Goal: Communication & Community: Answer question/provide support

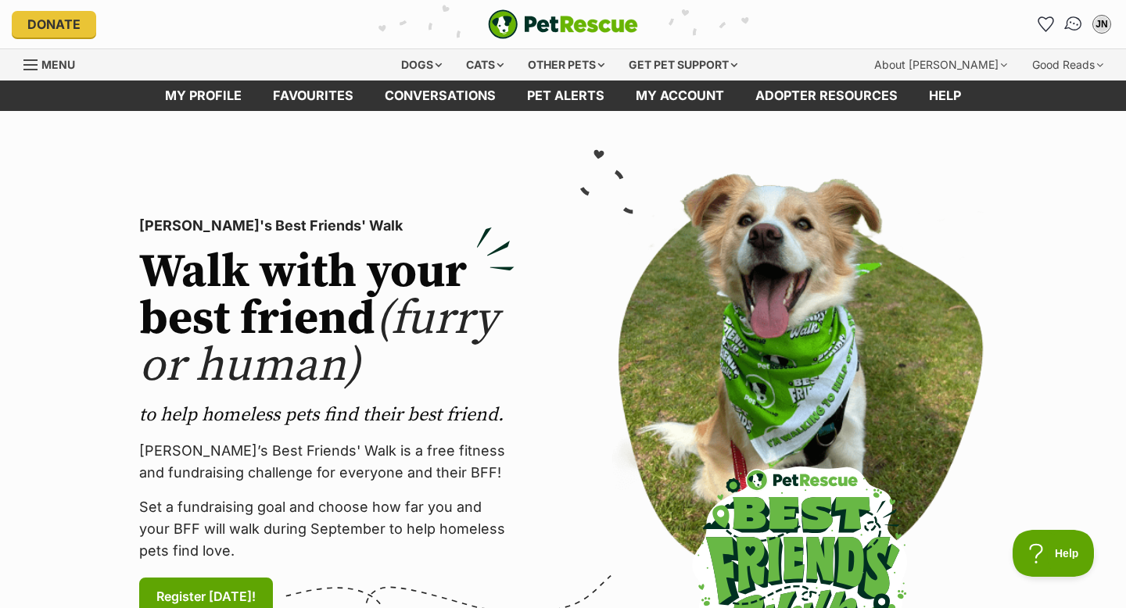
click at [1075, 20] on img "Conversations" at bounding box center [1073, 24] width 21 height 20
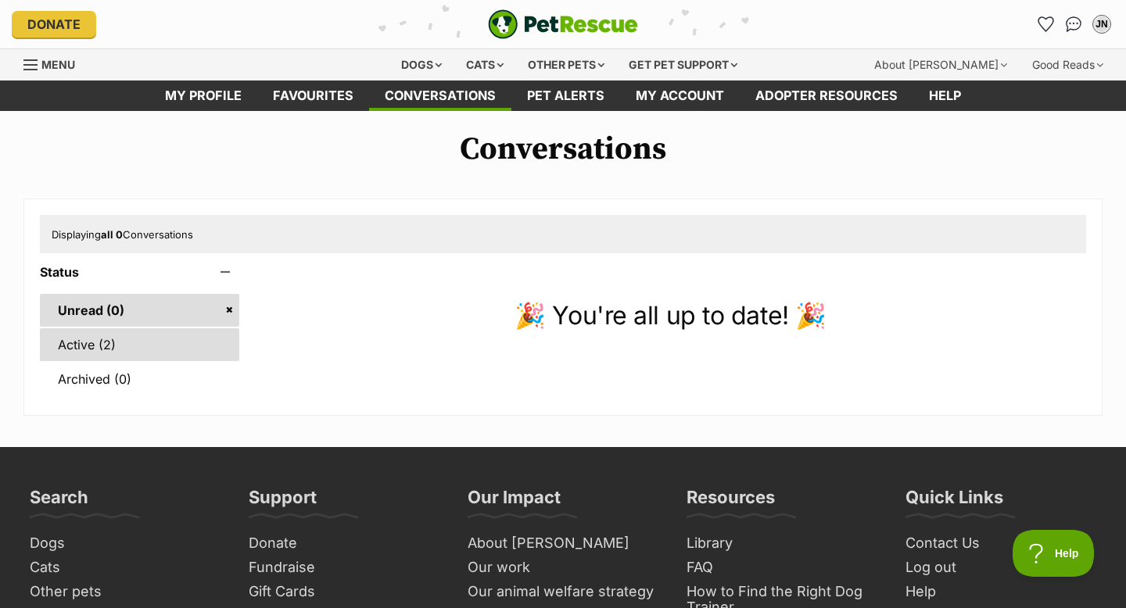
click at [158, 353] on link "Active (2)" at bounding box center [139, 344] width 199 height 33
